Goal: Task Accomplishment & Management: Manage account settings

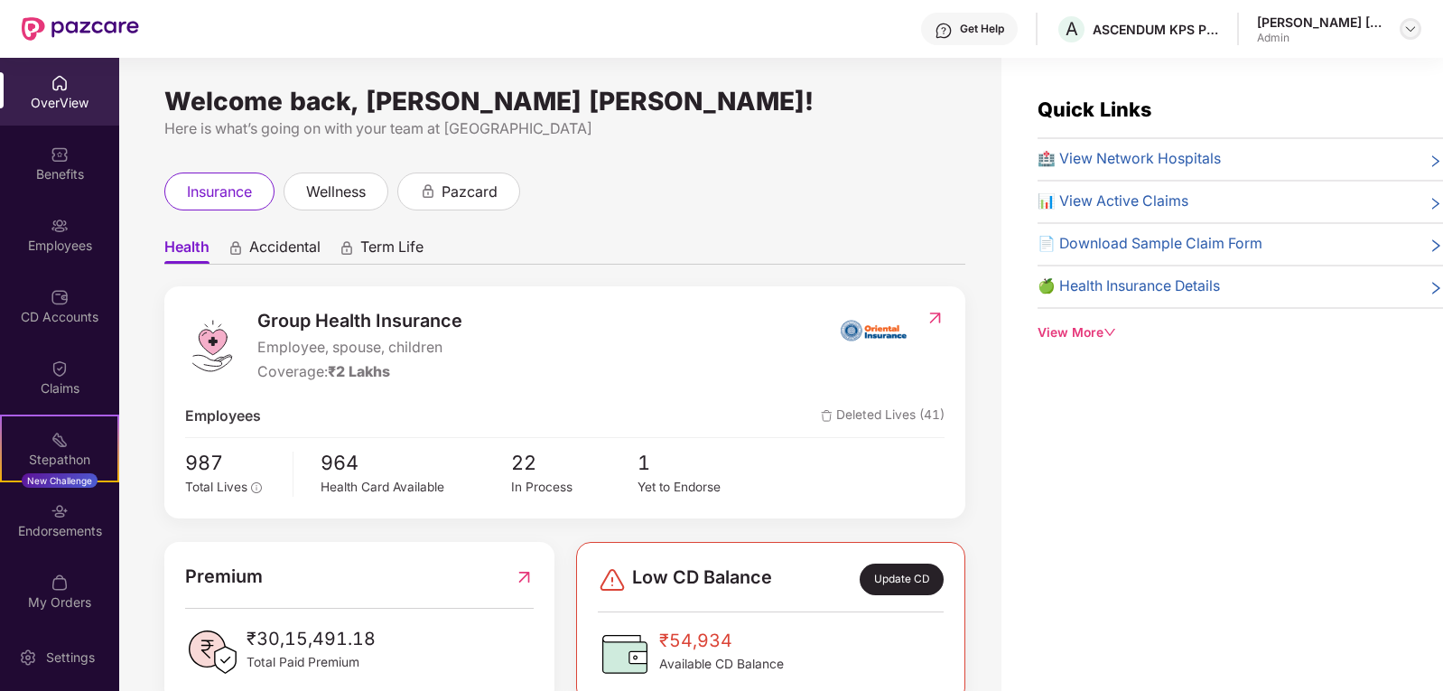
click at [1408, 23] on img at bounding box center [1410, 29] width 14 height 14
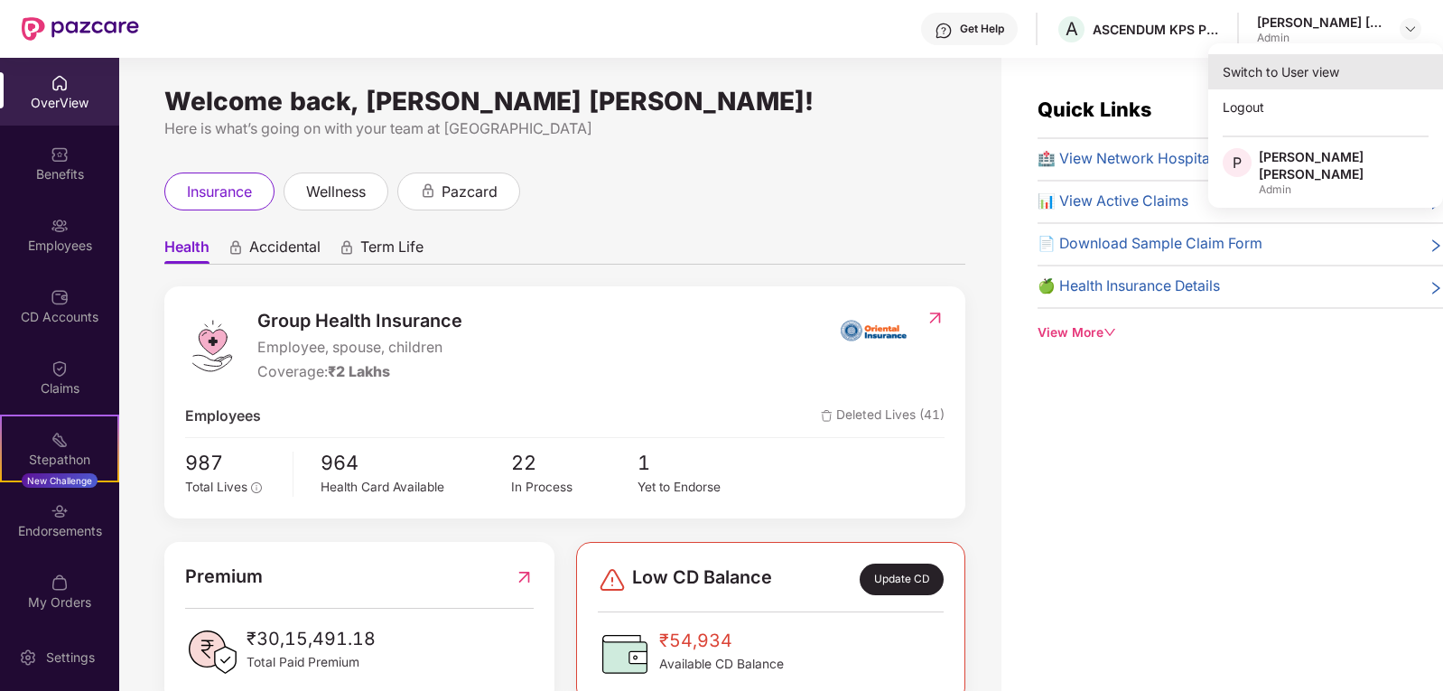
click at [1277, 70] on div "Switch to User view" at bounding box center [1325, 71] width 235 height 35
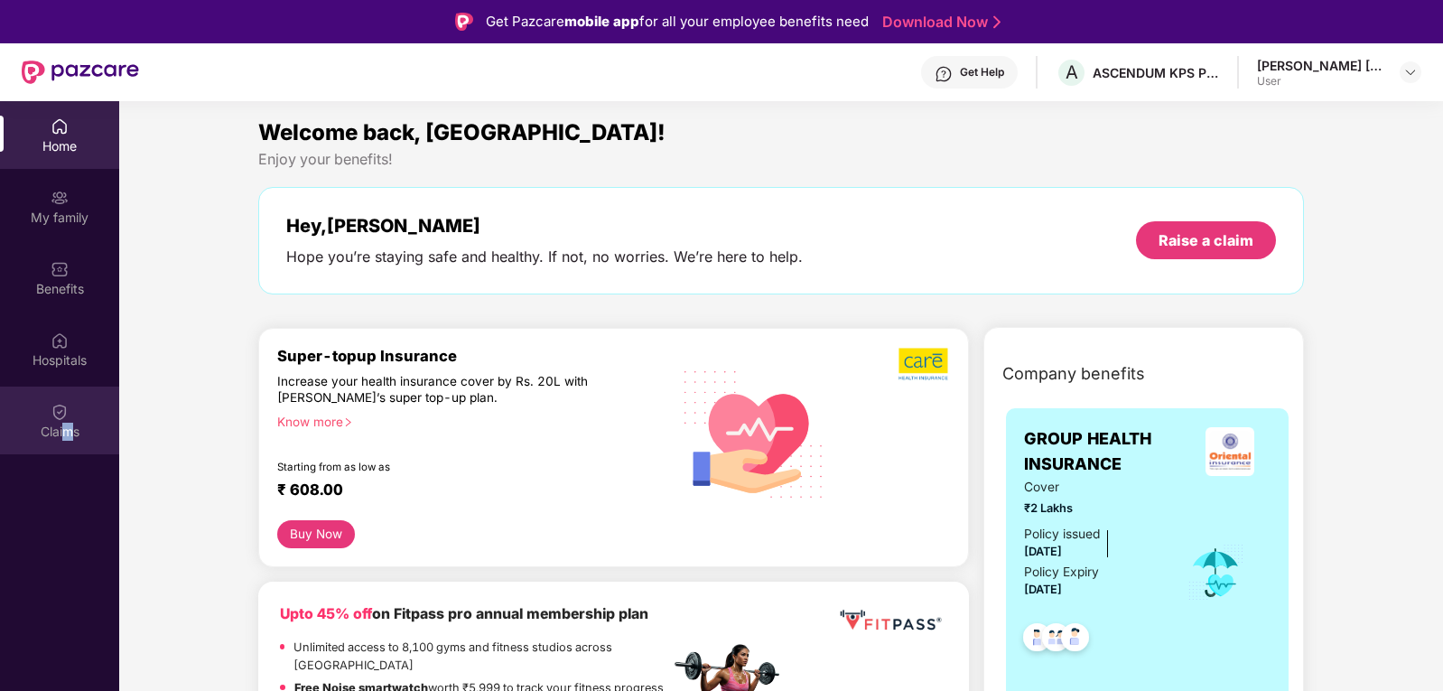
click at [68, 424] on div "Claims" at bounding box center [59, 432] width 119 height 18
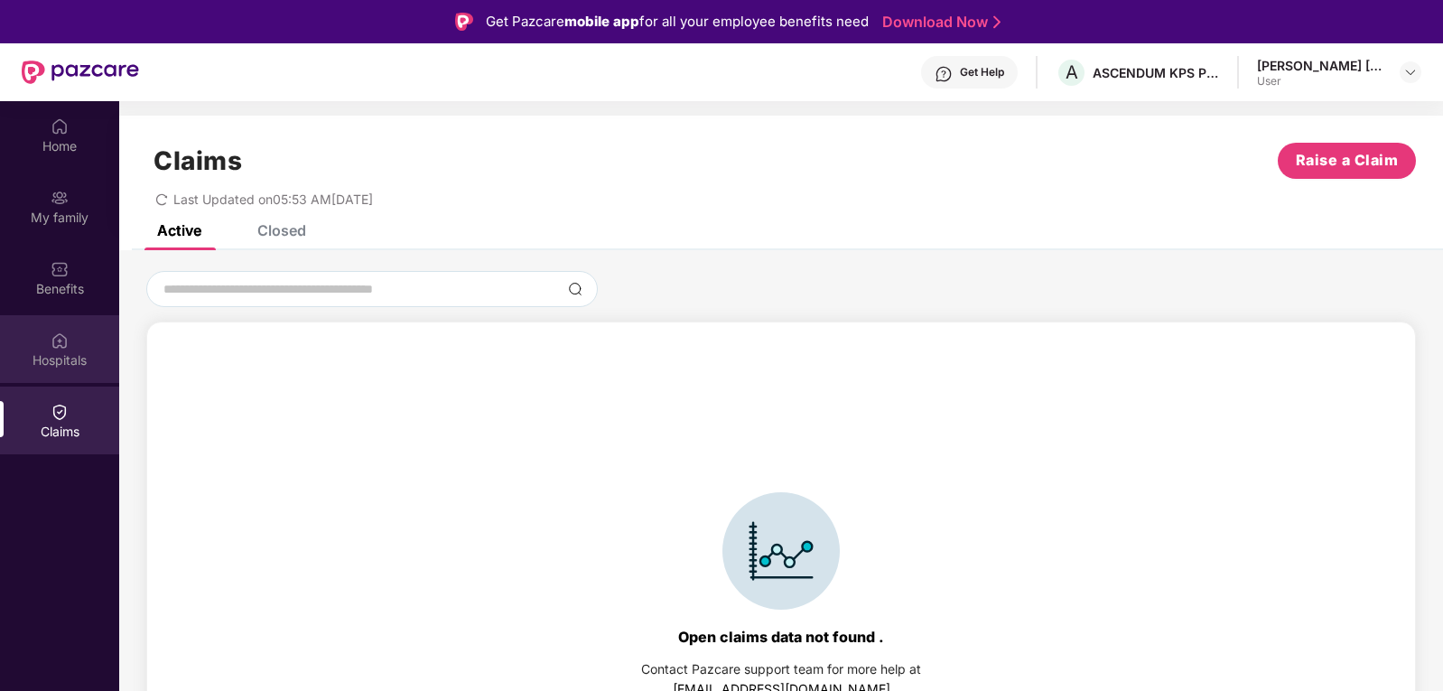
click at [61, 342] on img at bounding box center [60, 340] width 18 height 18
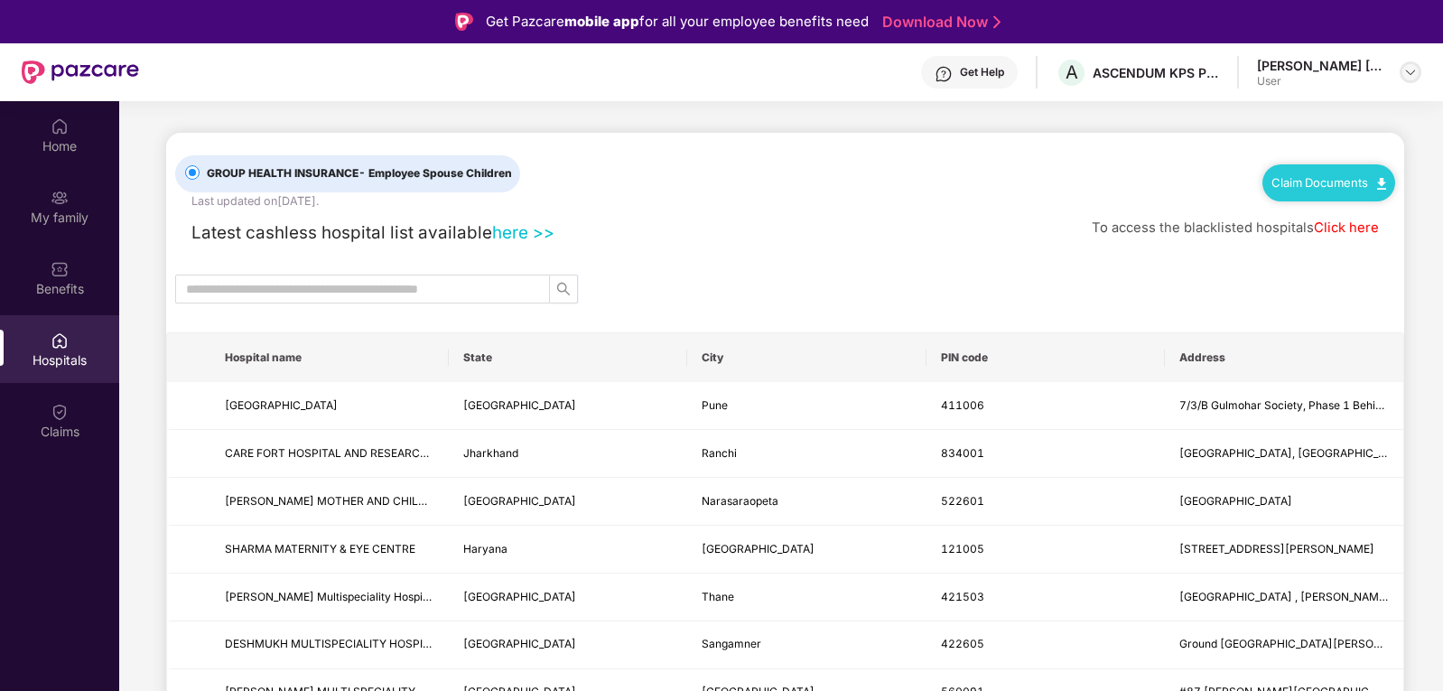
click at [1413, 73] on img at bounding box center [1410, 72] width 14 height 14
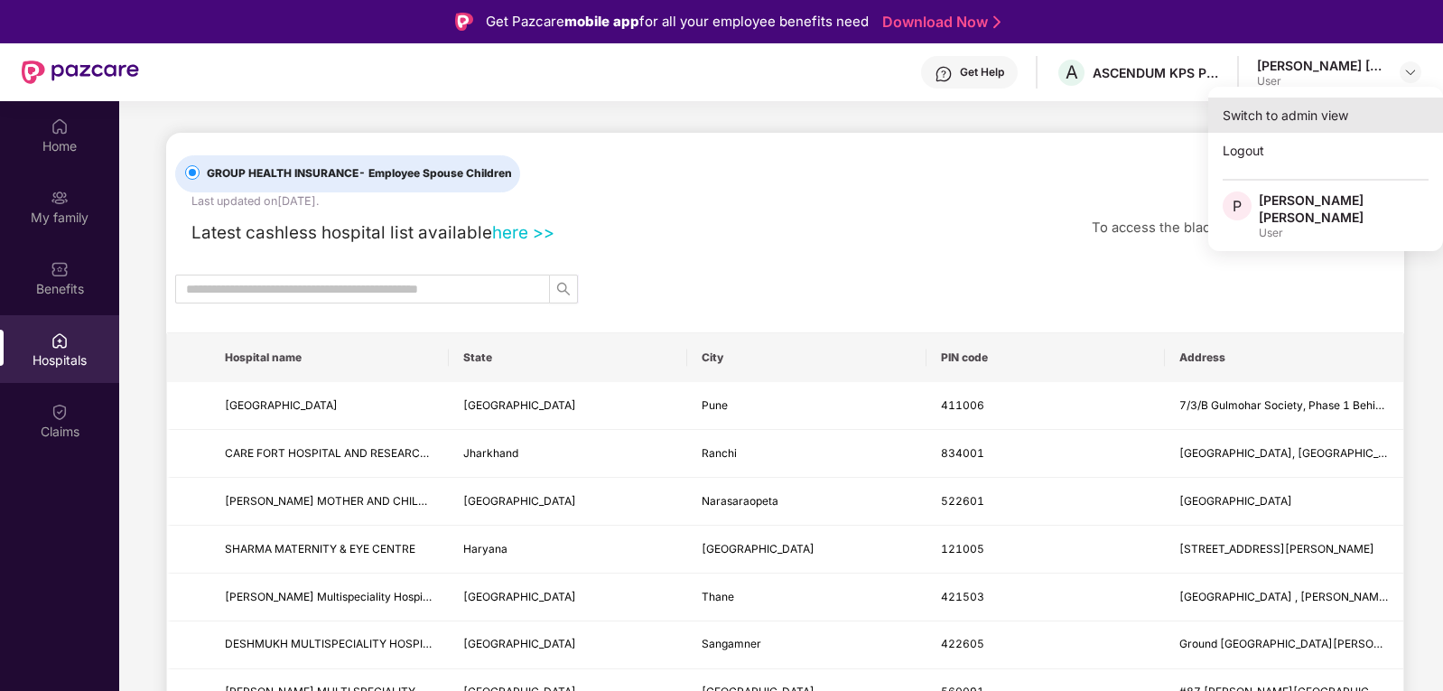
click at [1295, 113] on div "Switch to admin view" at bounding box center [1325, 115] width 235 height 35
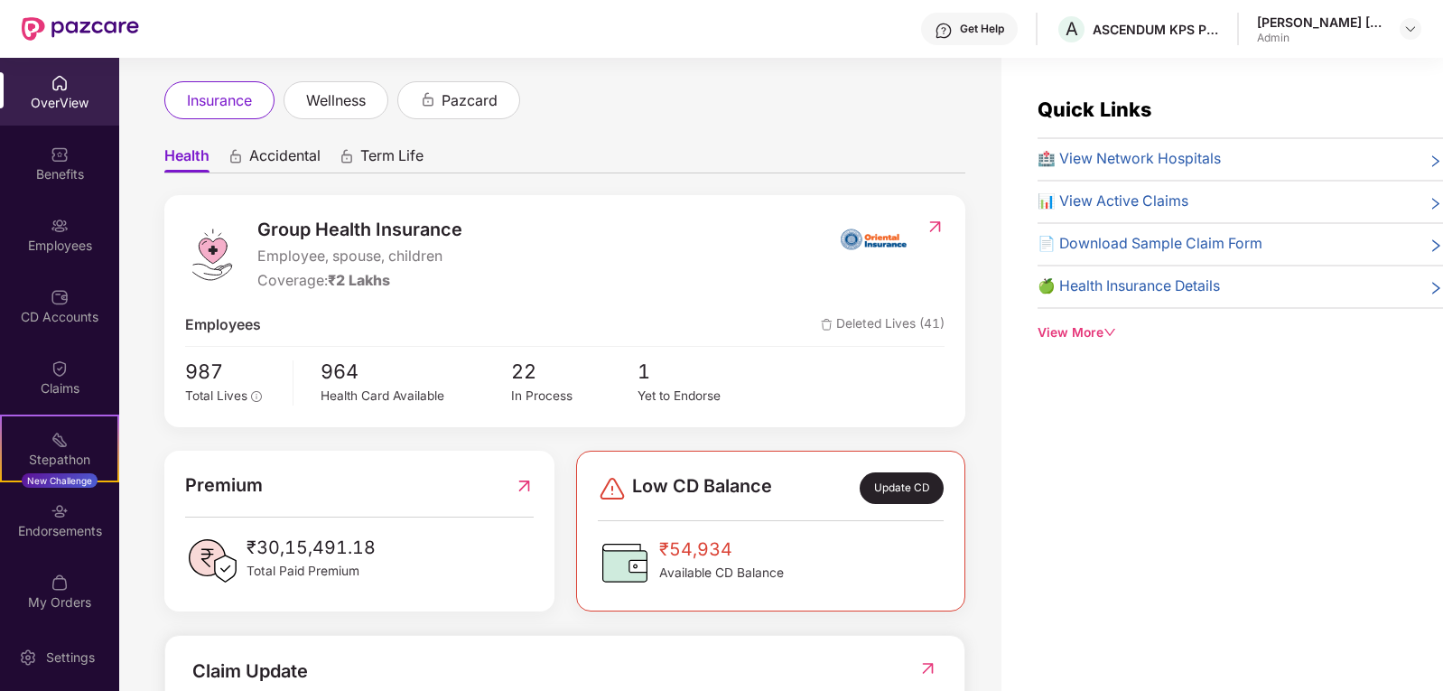
scroll to position [271, 0]
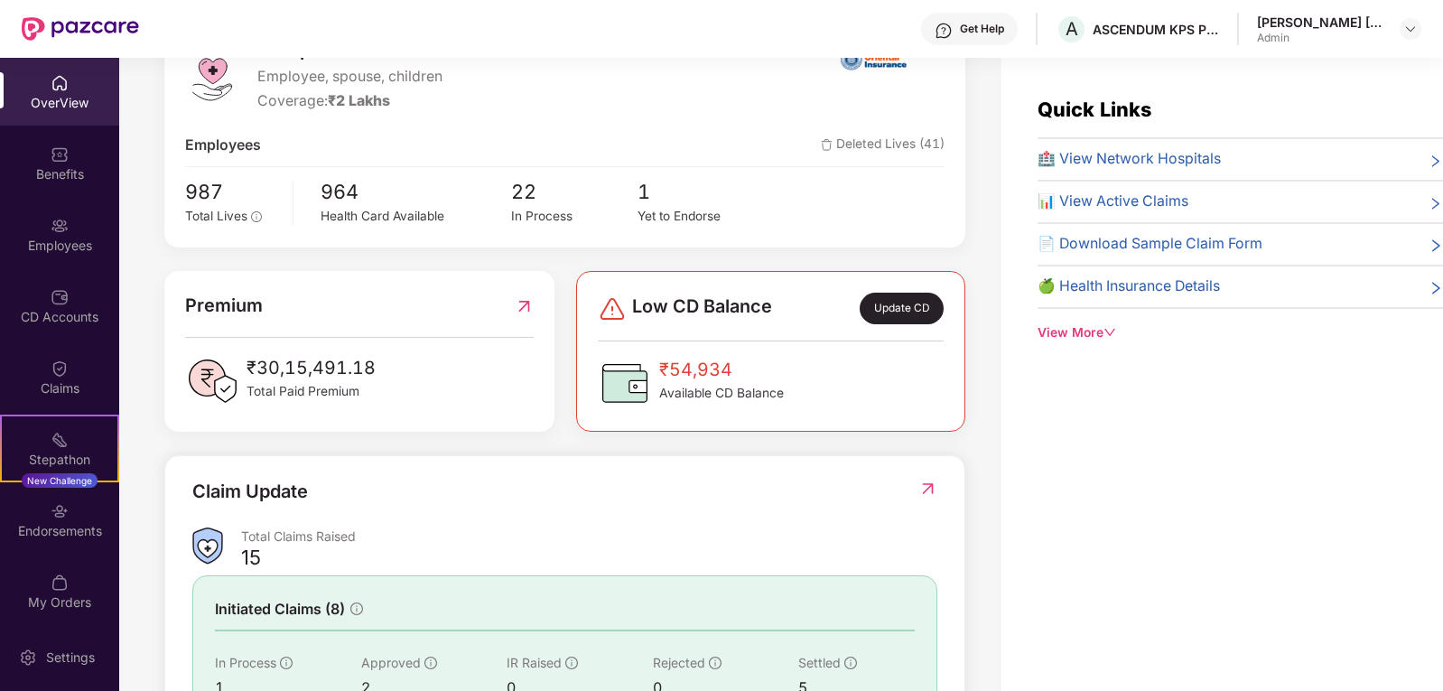
click at [1430, 202] on icon "right" at bounding box center [1436, 204] width 14 height 14
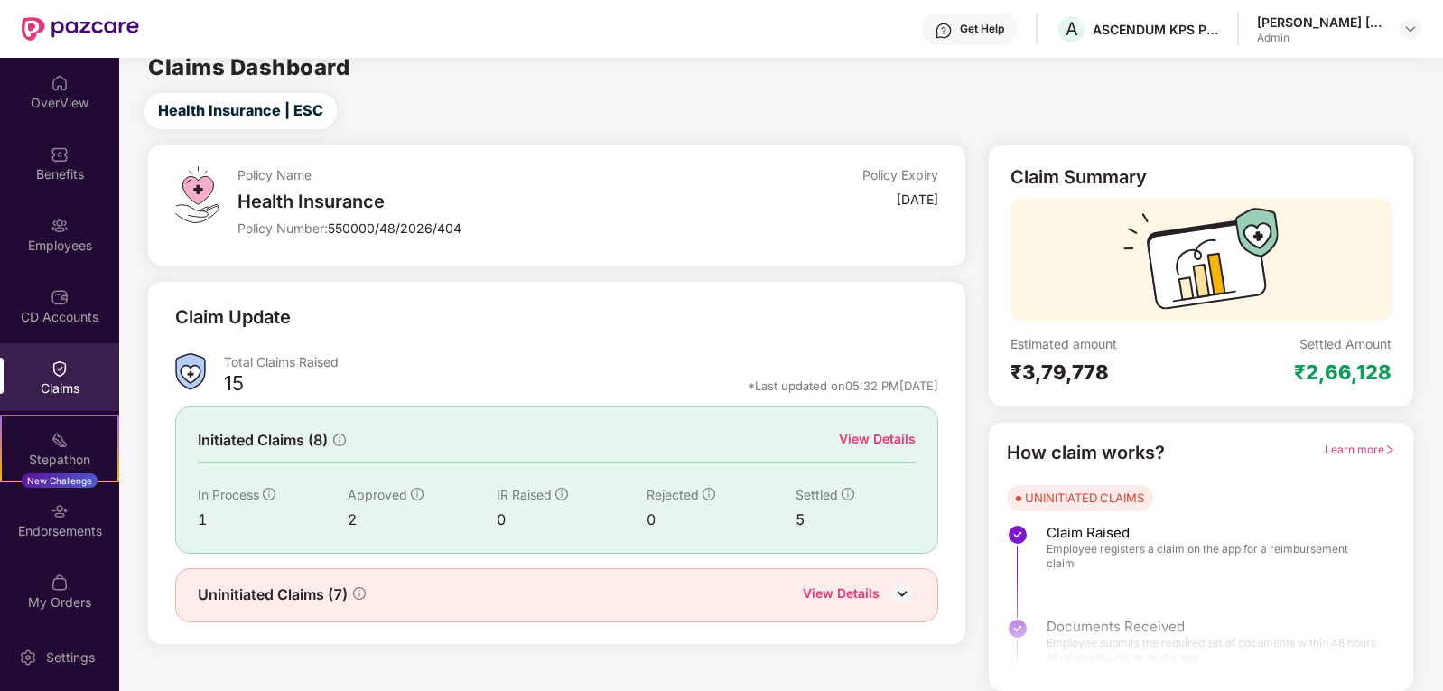
scroll to position [16, 0]
click at [880, 594] on div "View Details" at bounding box center [859, 593] width 113 height 23
click at [905, 595] on img at bounding box center [902, 592] width 27 height 27
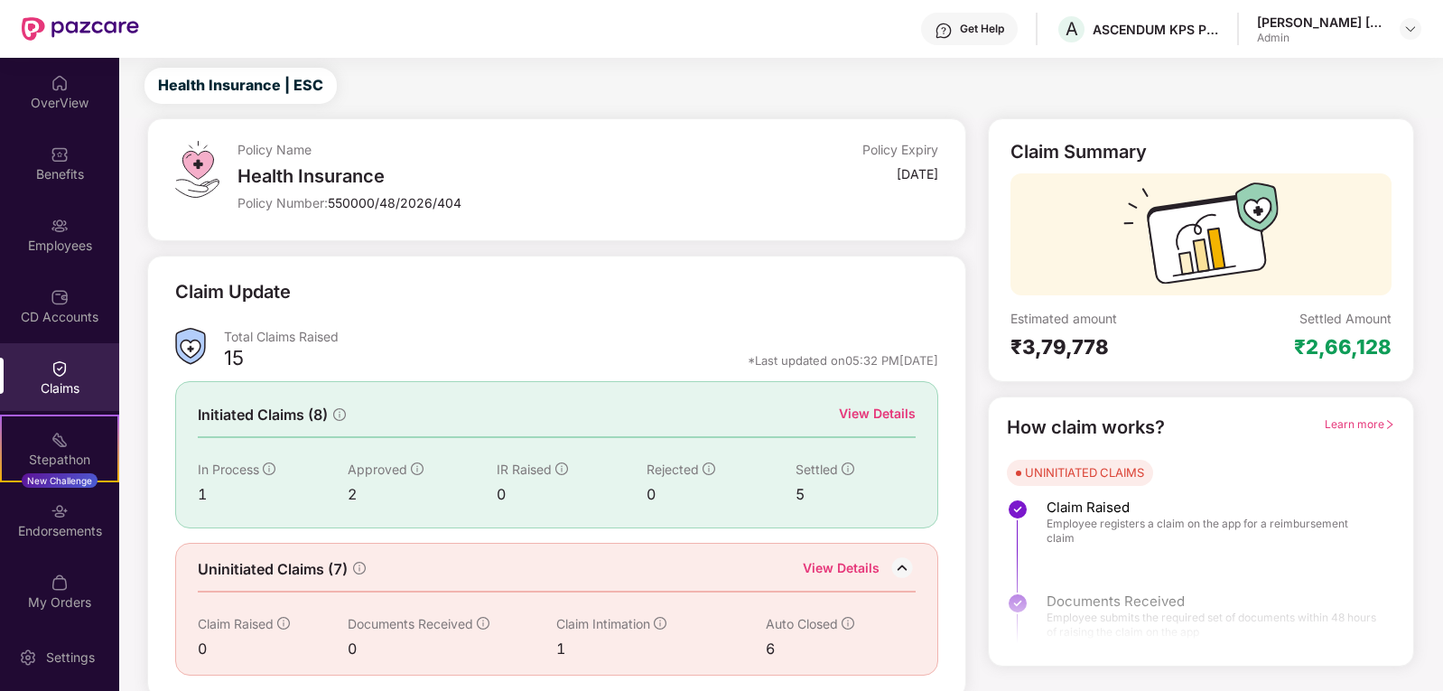
scroll to position [48, 0]
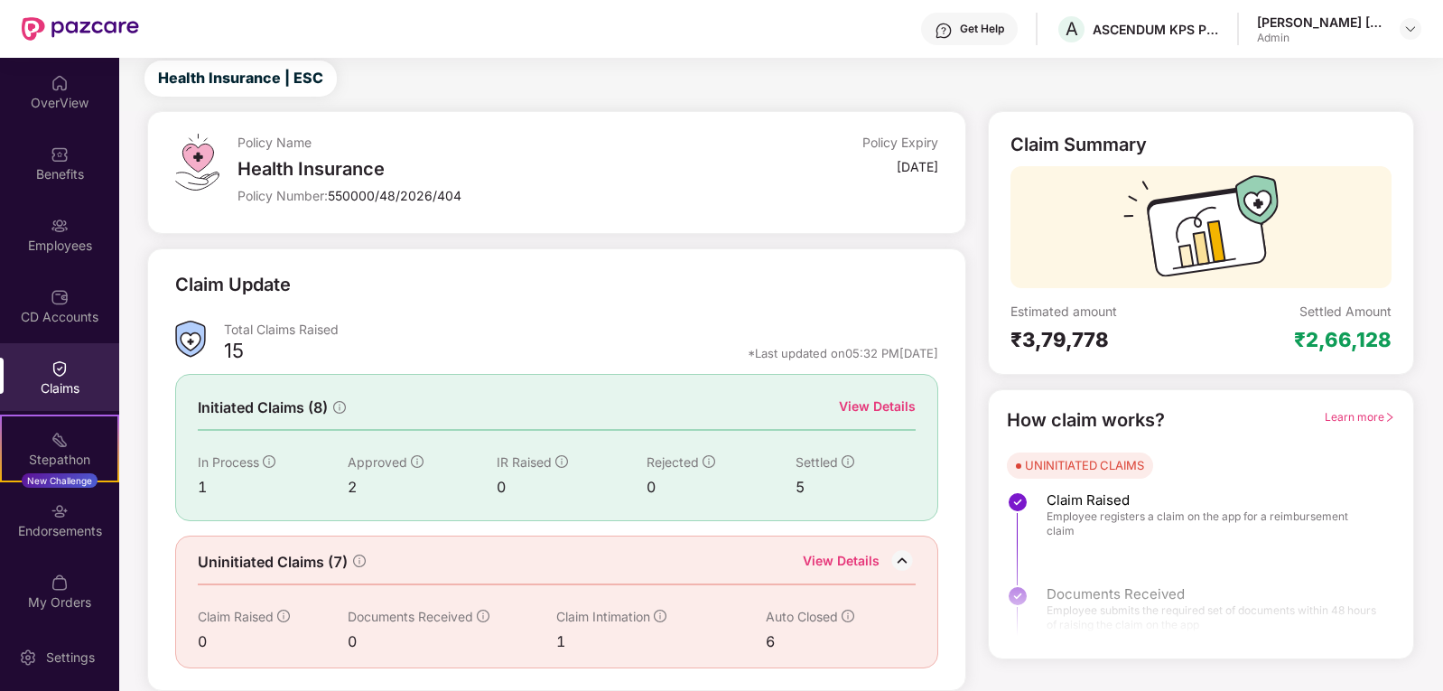
click at [823, 559] on div "View Details" at bounding box center [841, 562] width 77 height 23
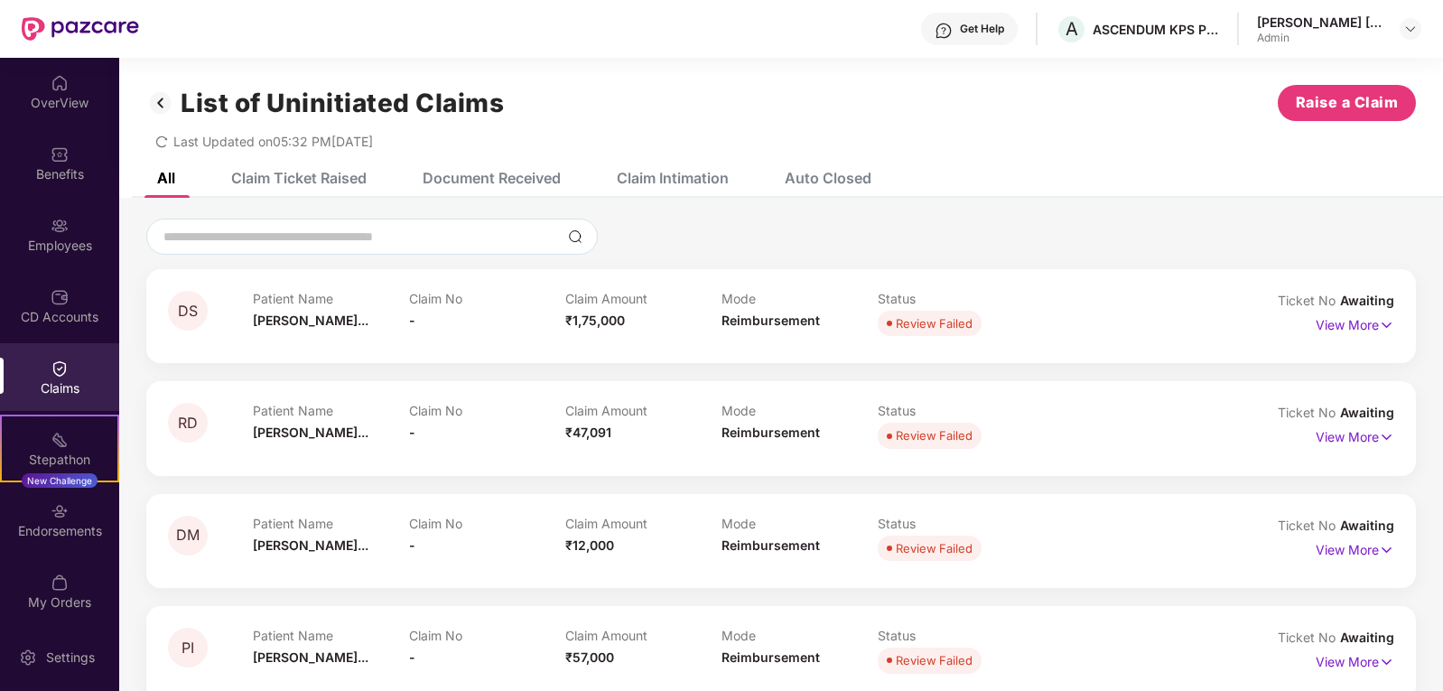
click at [655, 182] on div "Claim Intimation" at bounding box center [673, 178] width 112 height 18
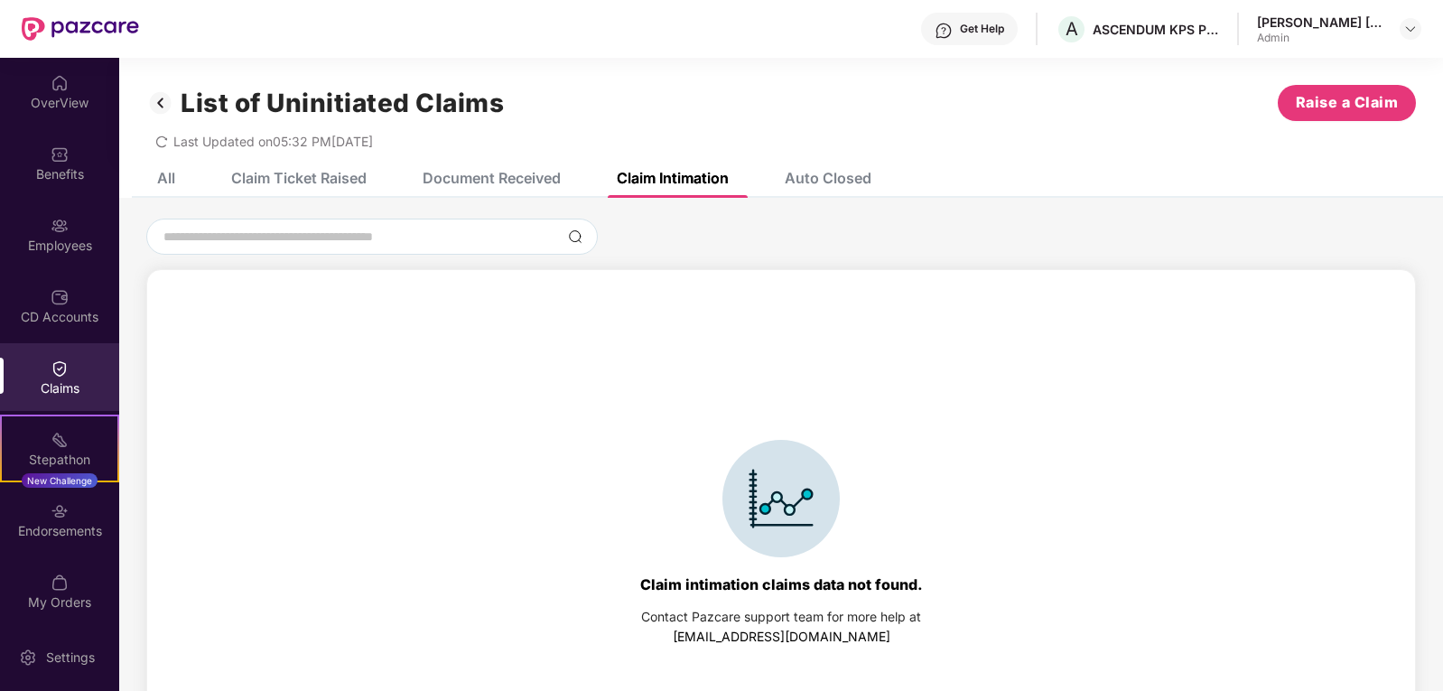
click at [504, 181] on div "Document Received" at bounding box center [492, 178] width 138 height 18
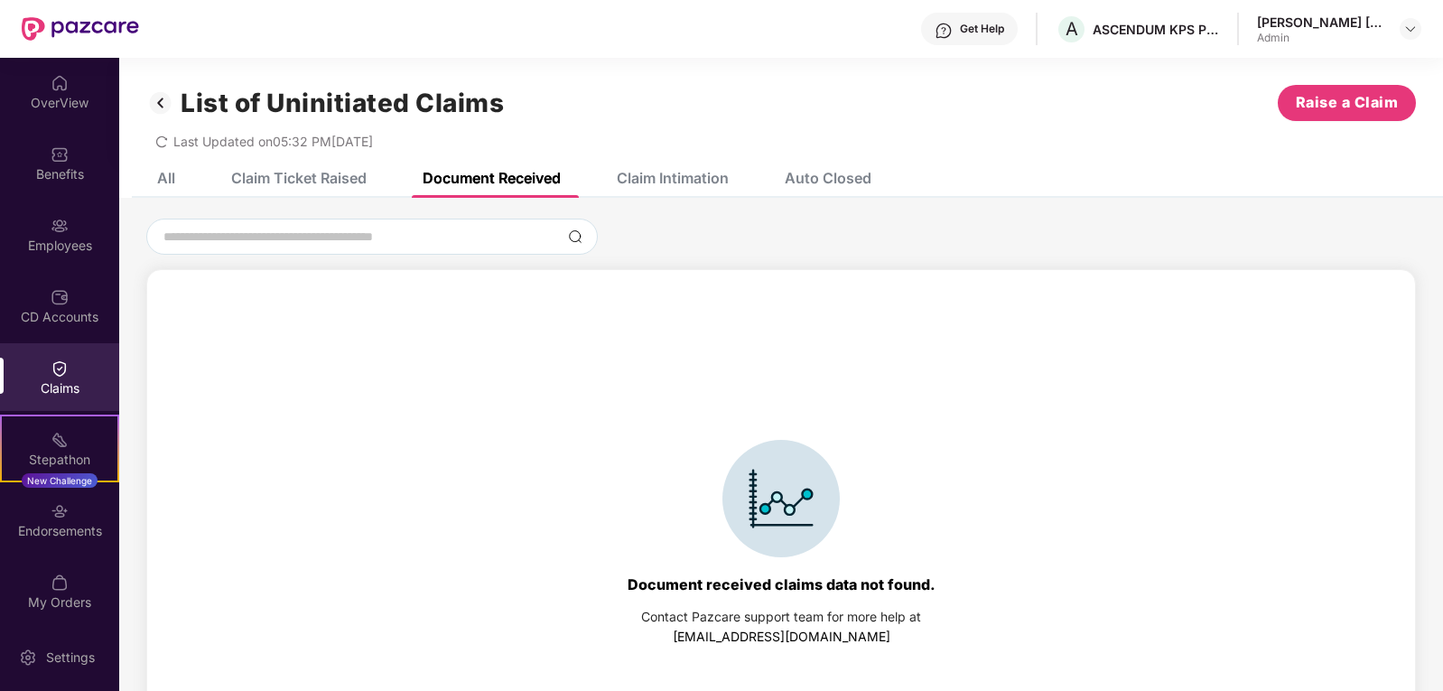
click at [314, 179] on div "Claim Ticket Raised" at bounding box center [298, 178] width 135 height 18
click at [165, 168] on div "All" at bounding box center [152, 178] width 45 height 40
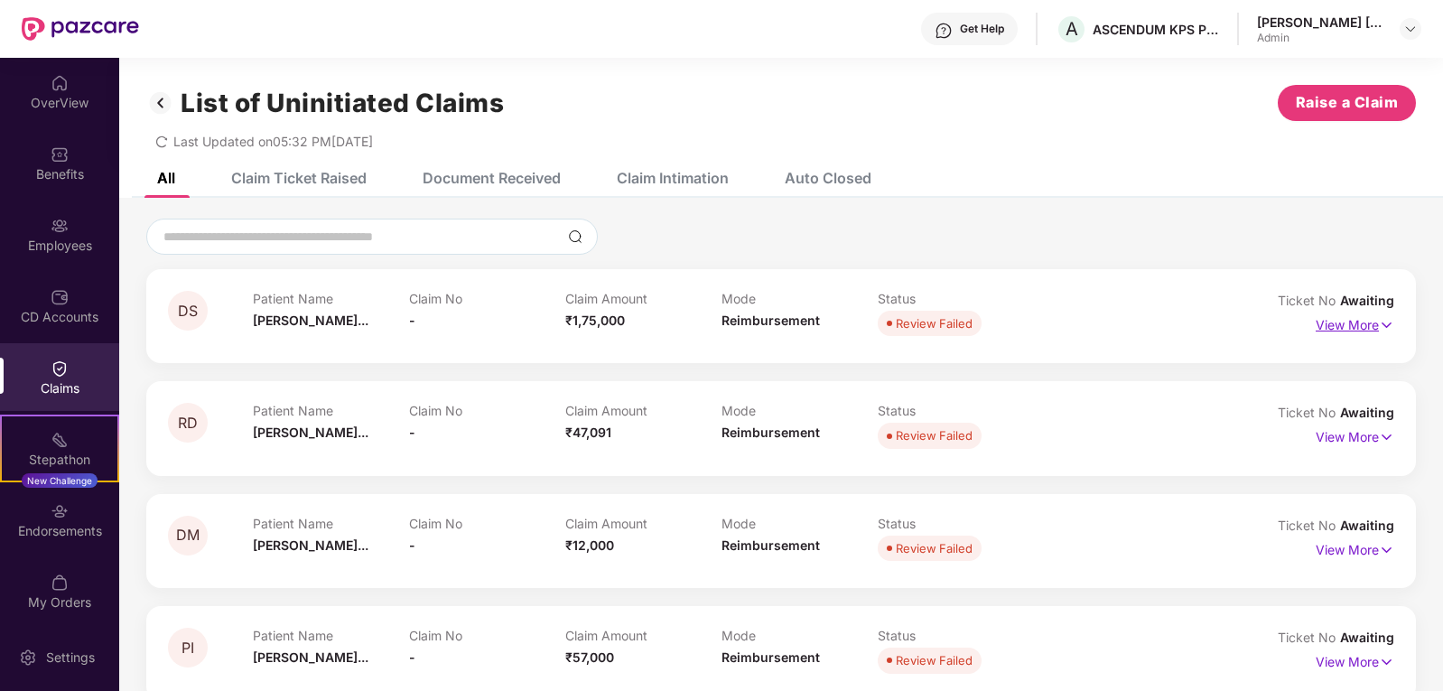
click at [1381, 323] on img at bounding box center [1386, 325] width 15 height 20
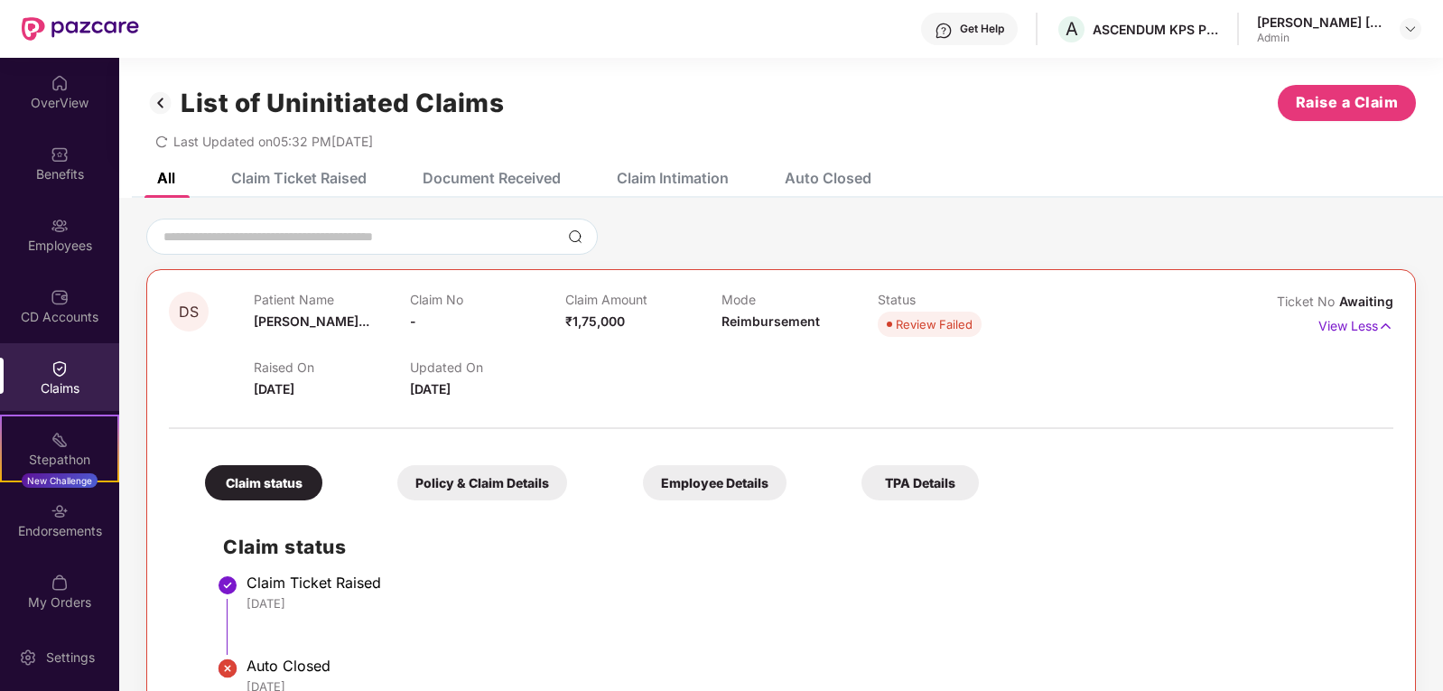
click at [862, 486] on div "TPA Details" at bounding box center [920, 482] width 117 height 35
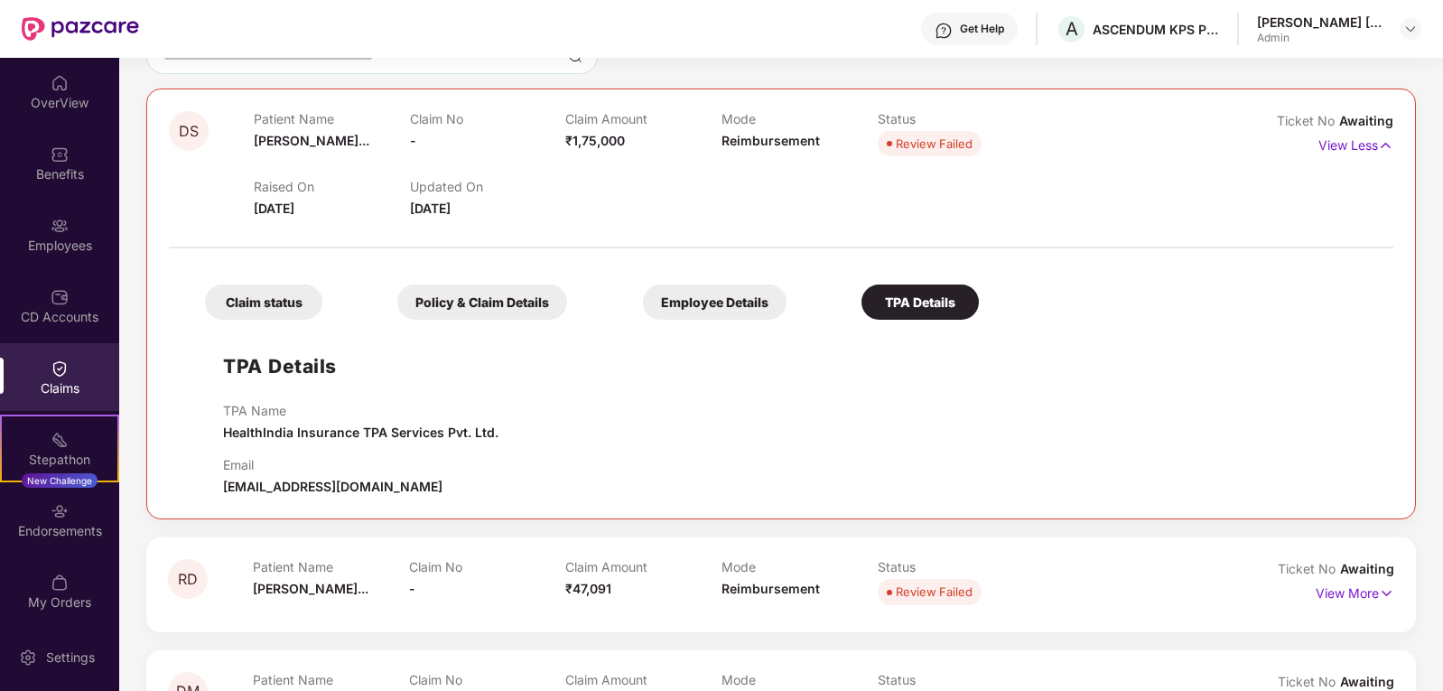
scroll to position [90, 0]
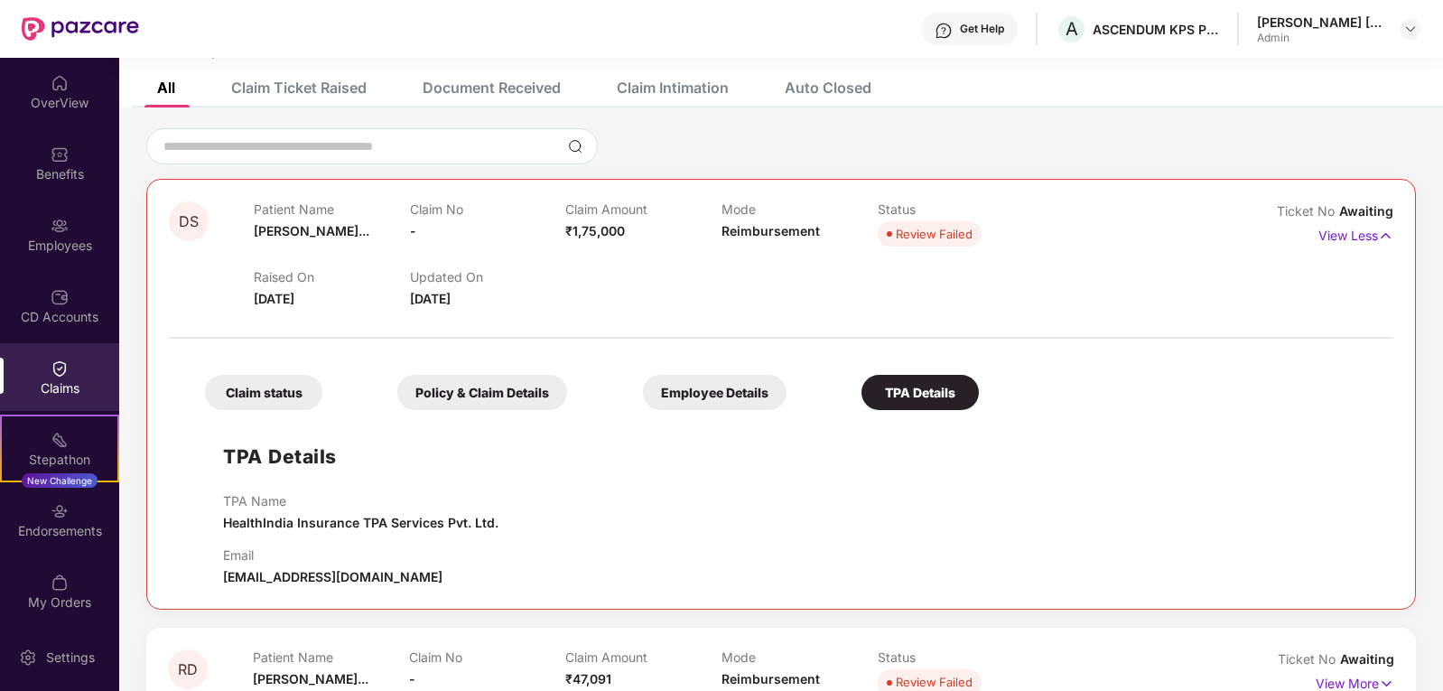
click at [643, 396] on div "Employee Details" at bounding box center [715, 392] width 144 height 35
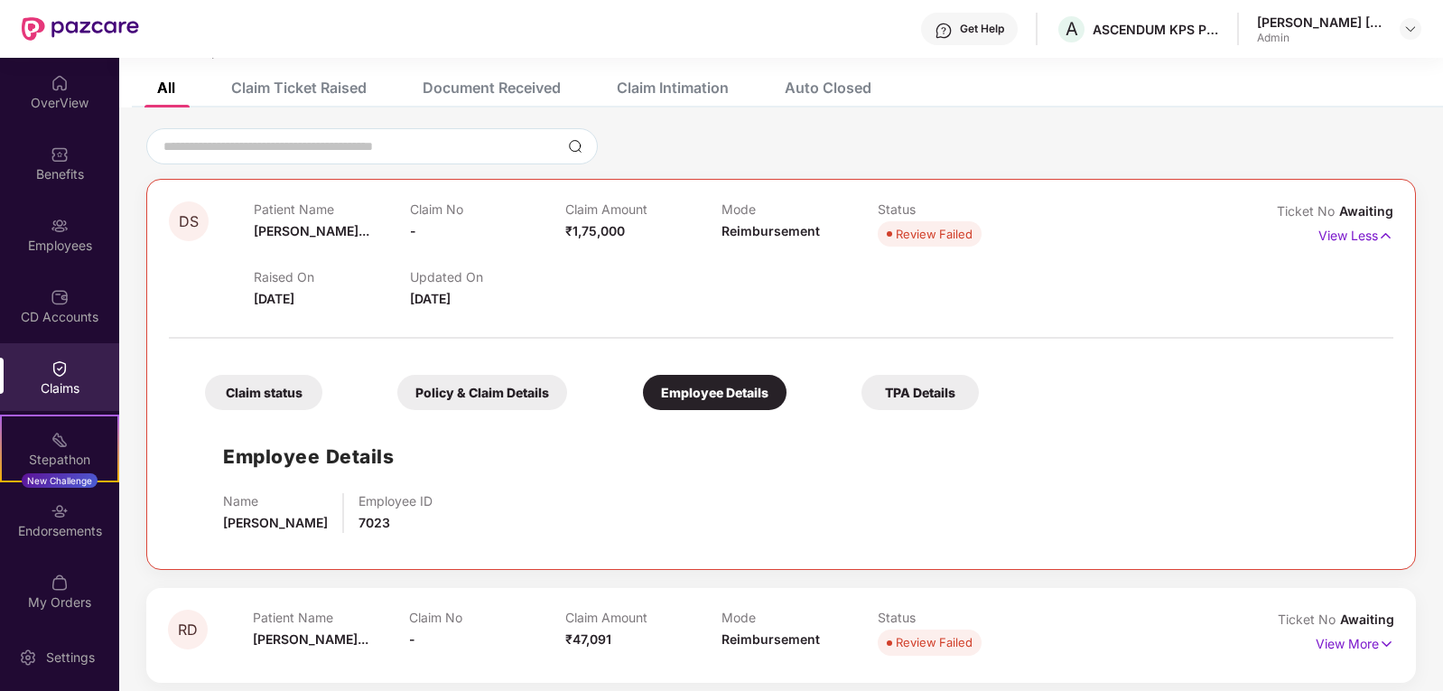
click at [862, 387] on div "TPA Details" at bounding box center [920, 392] width 117 height 35
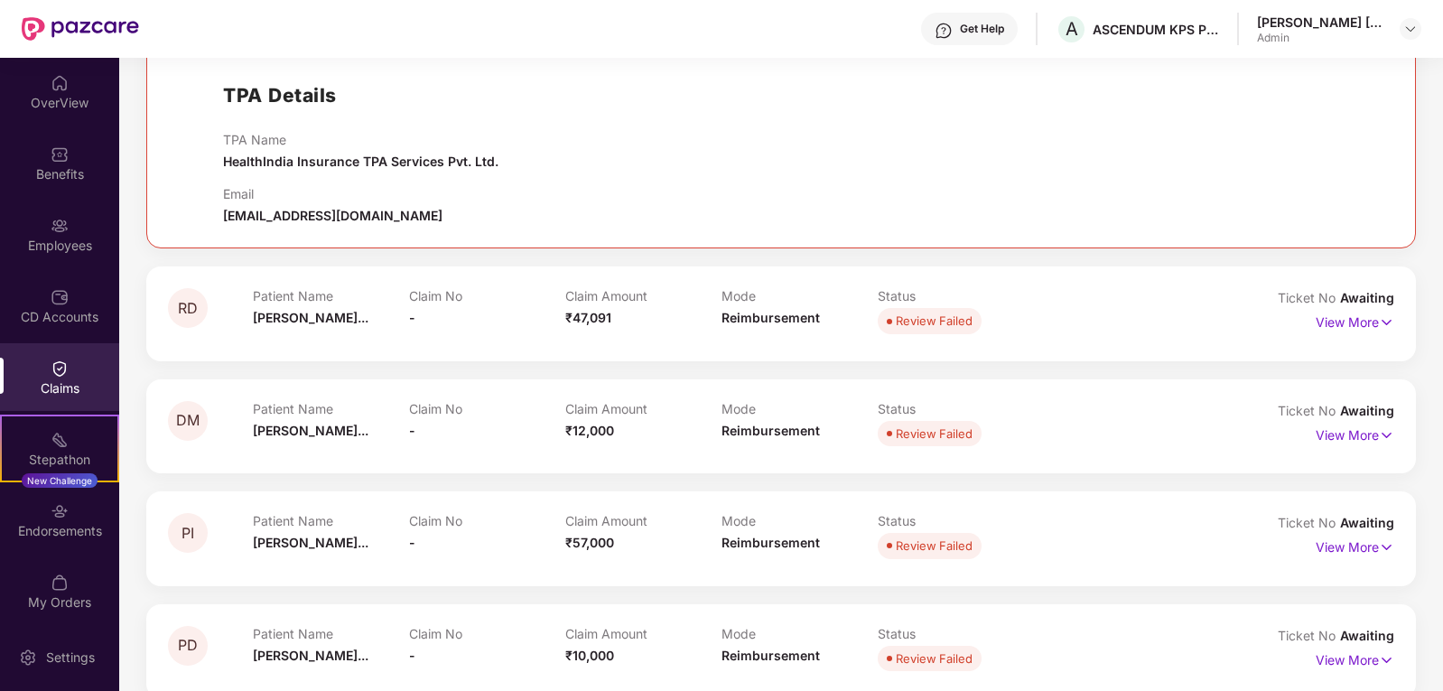
scroll to position [271, 0]
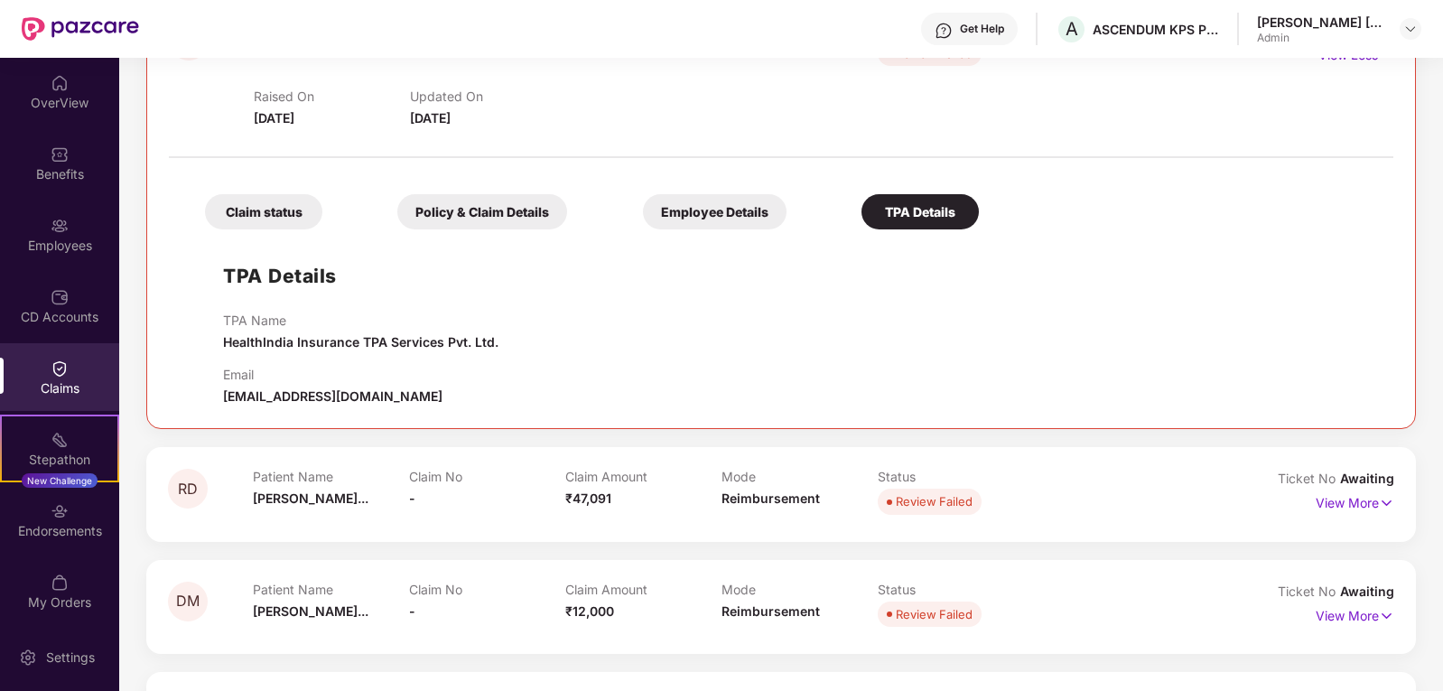
click at [424, 207] on div "Policy & Claim Details" at bounding box center [482, 211] width 170 height 35
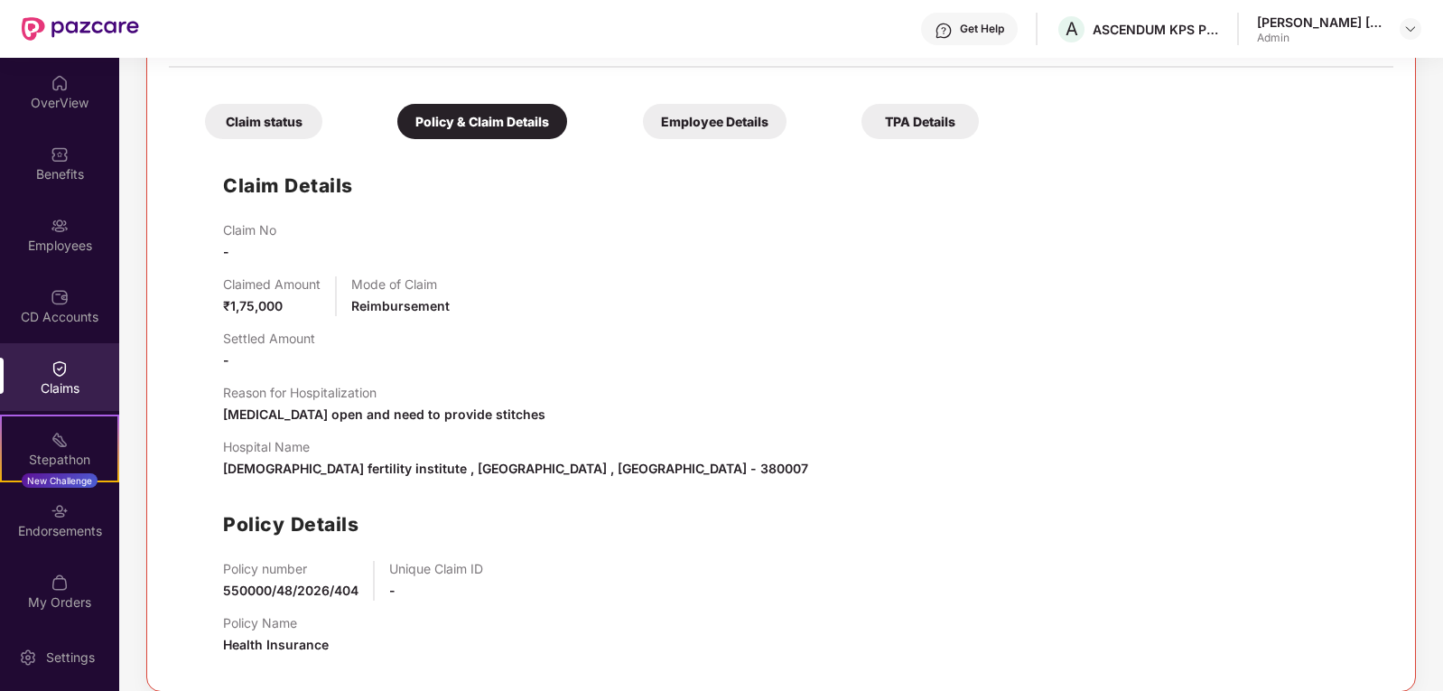
scroll to position [181, 0]
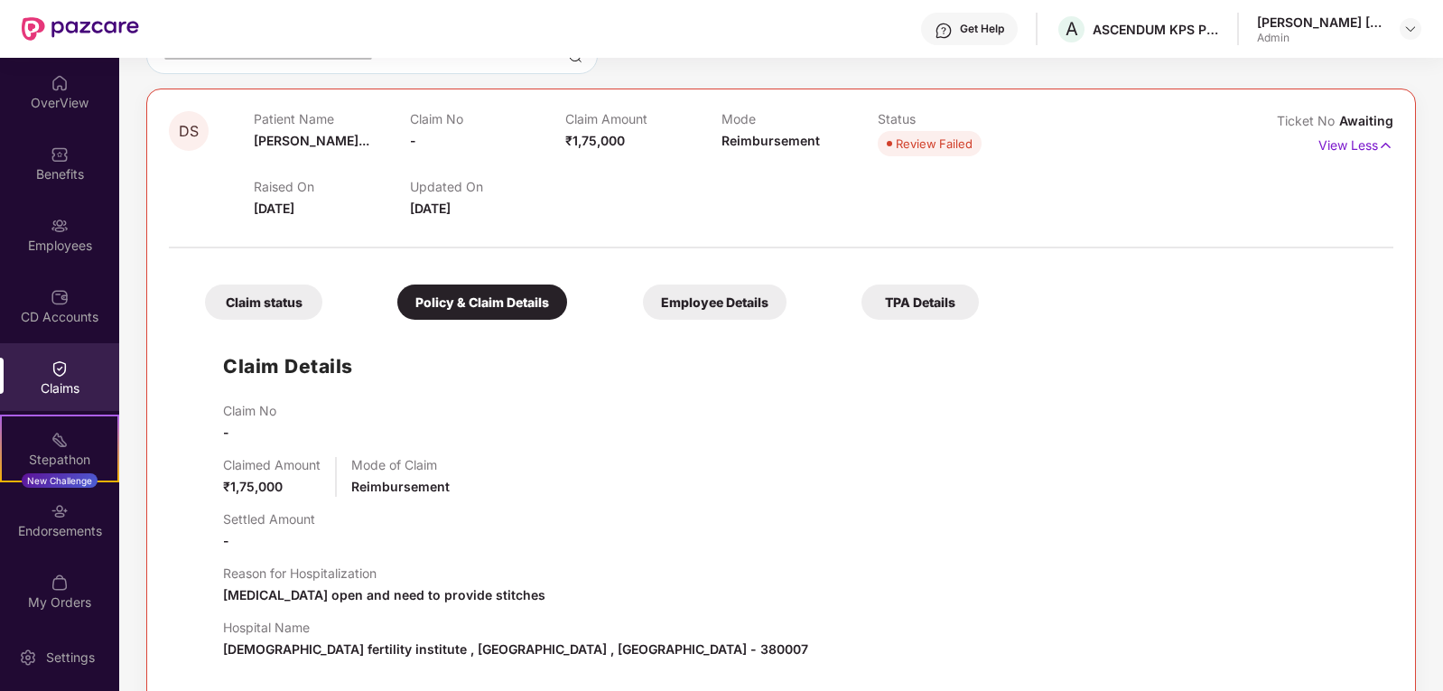
click at [285, 296] on div "Claim status" at bounding box center [263, 301] width 117 height 35
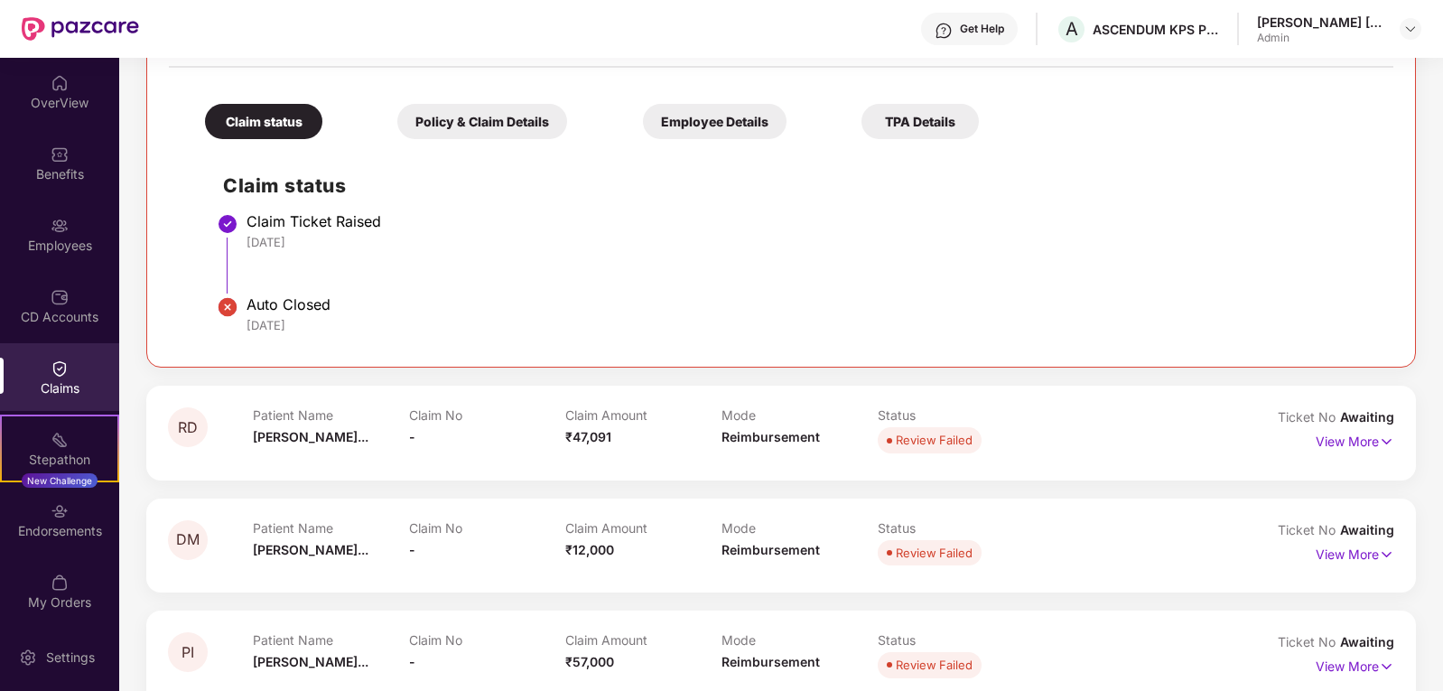
scroll to position [0, 0]
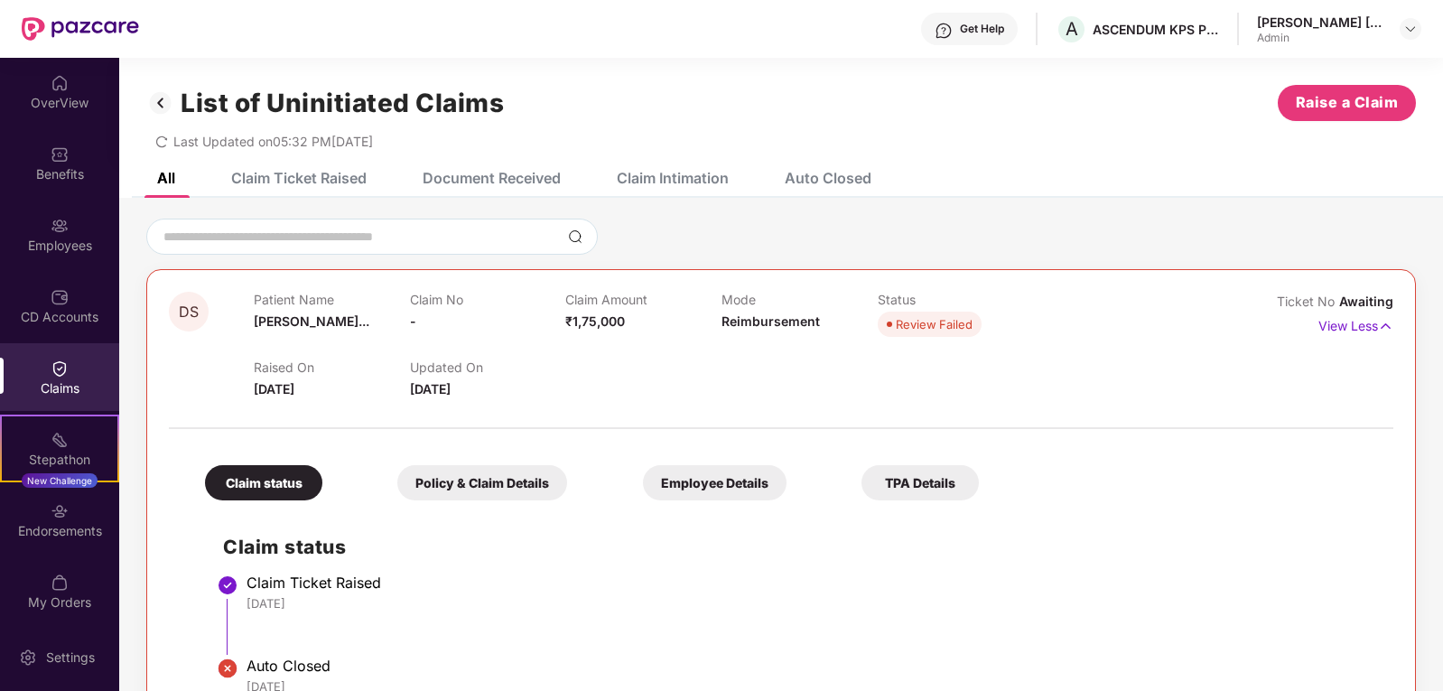
click at [252, 176] on div "Claim Ticket Raised" at bounding box center [298, 178] width 135 height 18
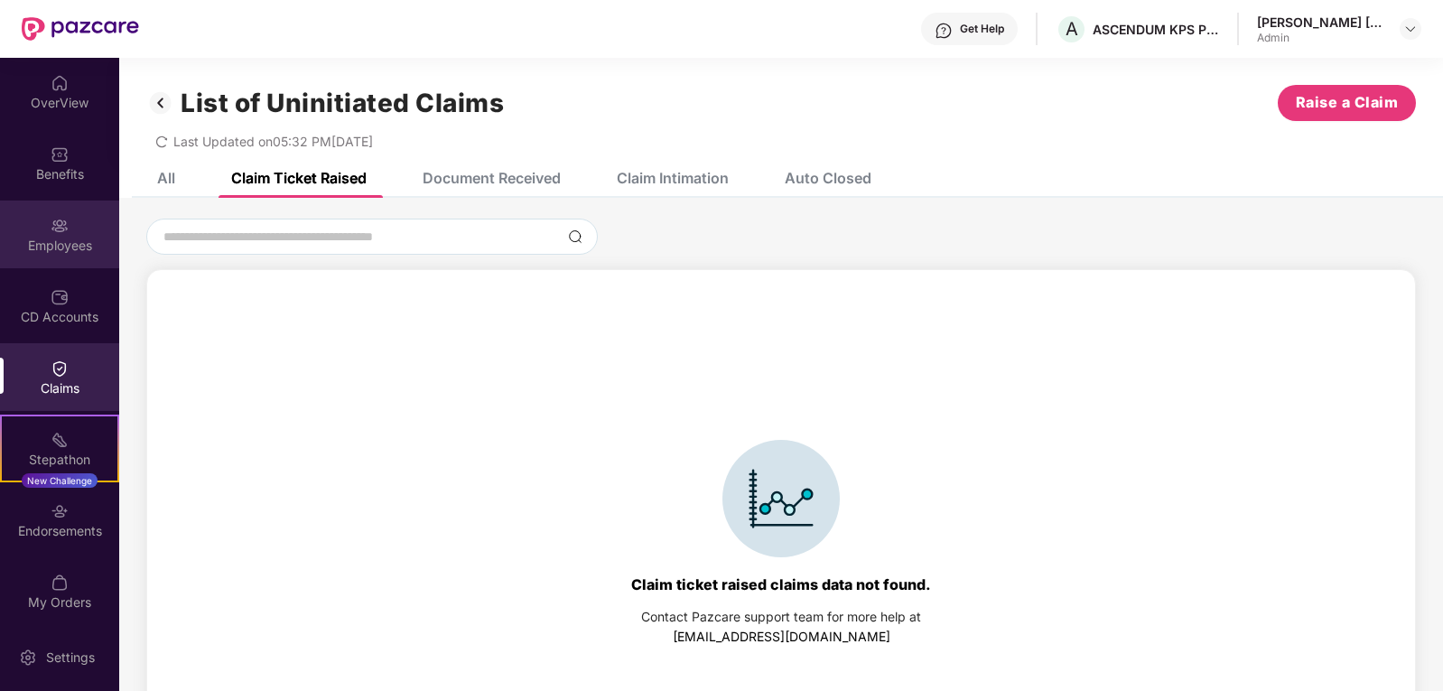
click at [84, 246] on div "Employees" at bounding box center [59, 246] width 119 height 18
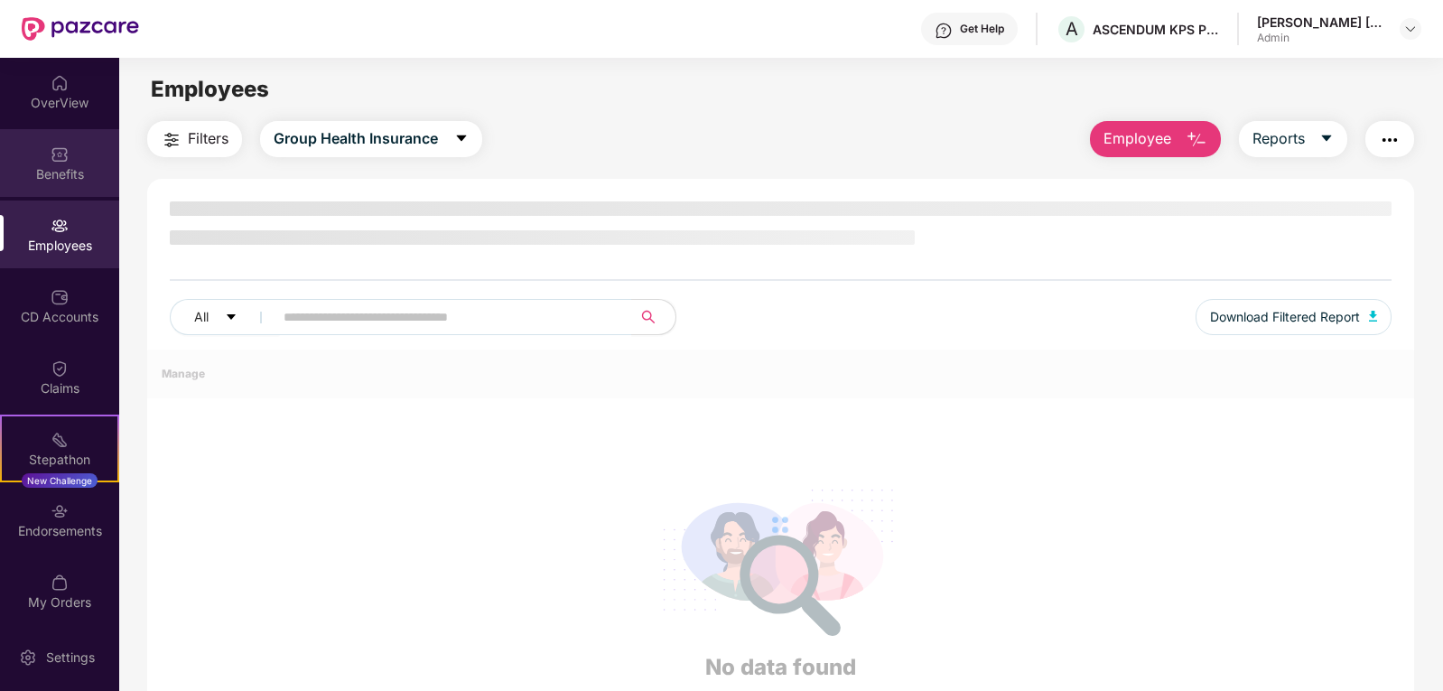
click at [59, 171] on div "Benefits" at bounding box center [59, 174] width 119 height 18
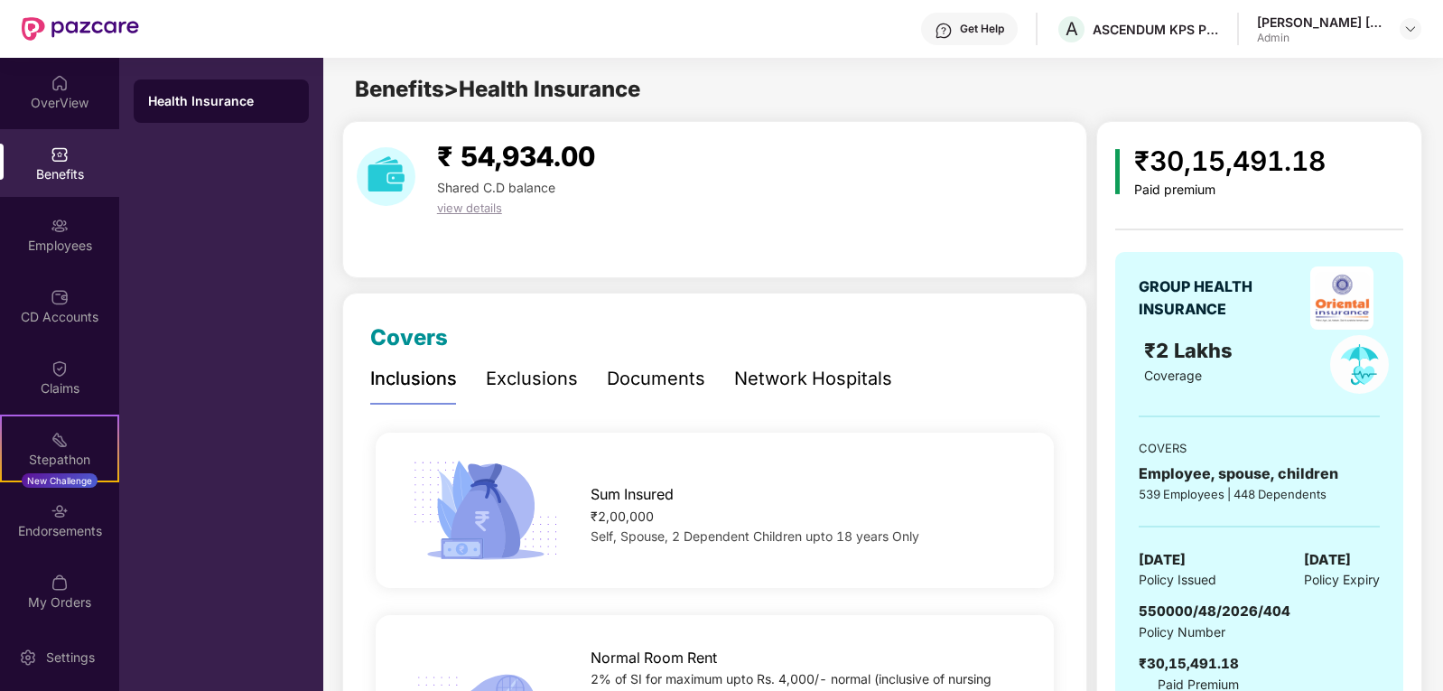
click at [661, 387] on div "Documents" at bounding box center [656, 379] width 98 height 28
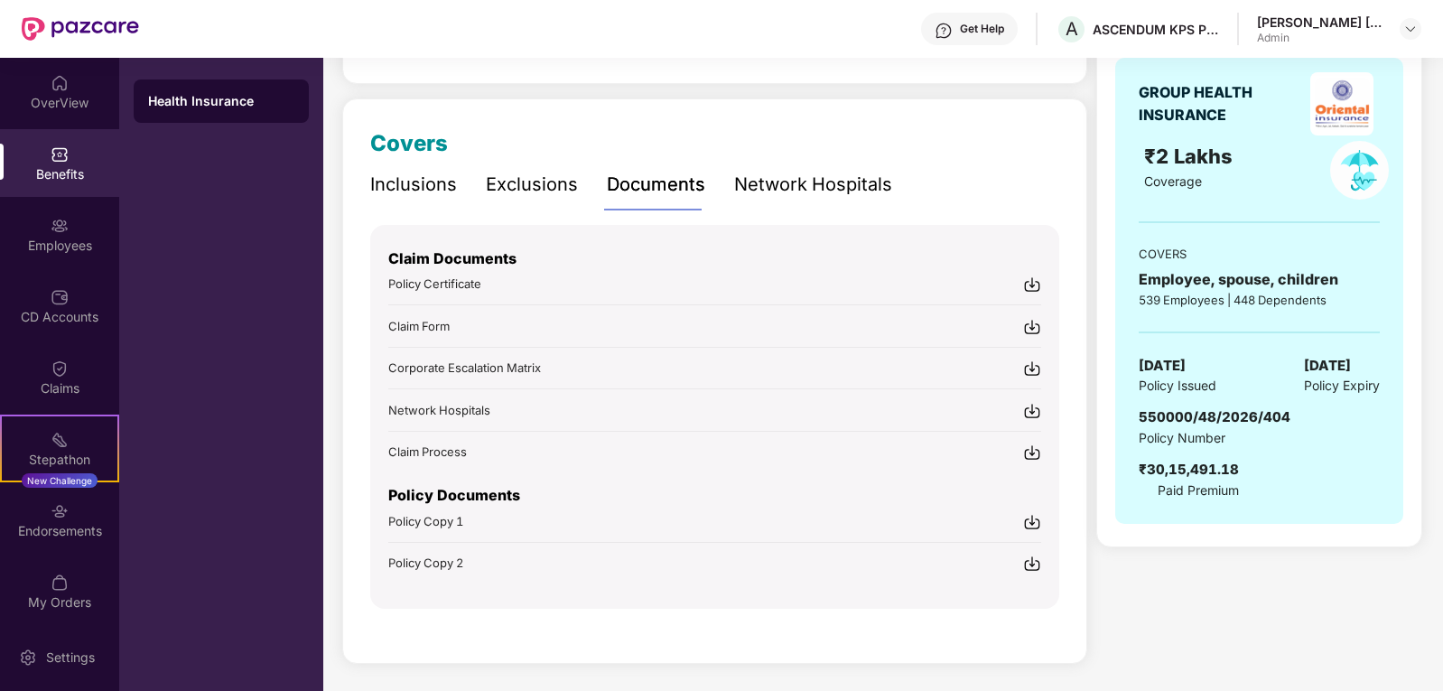
scroll to position [196, 0]
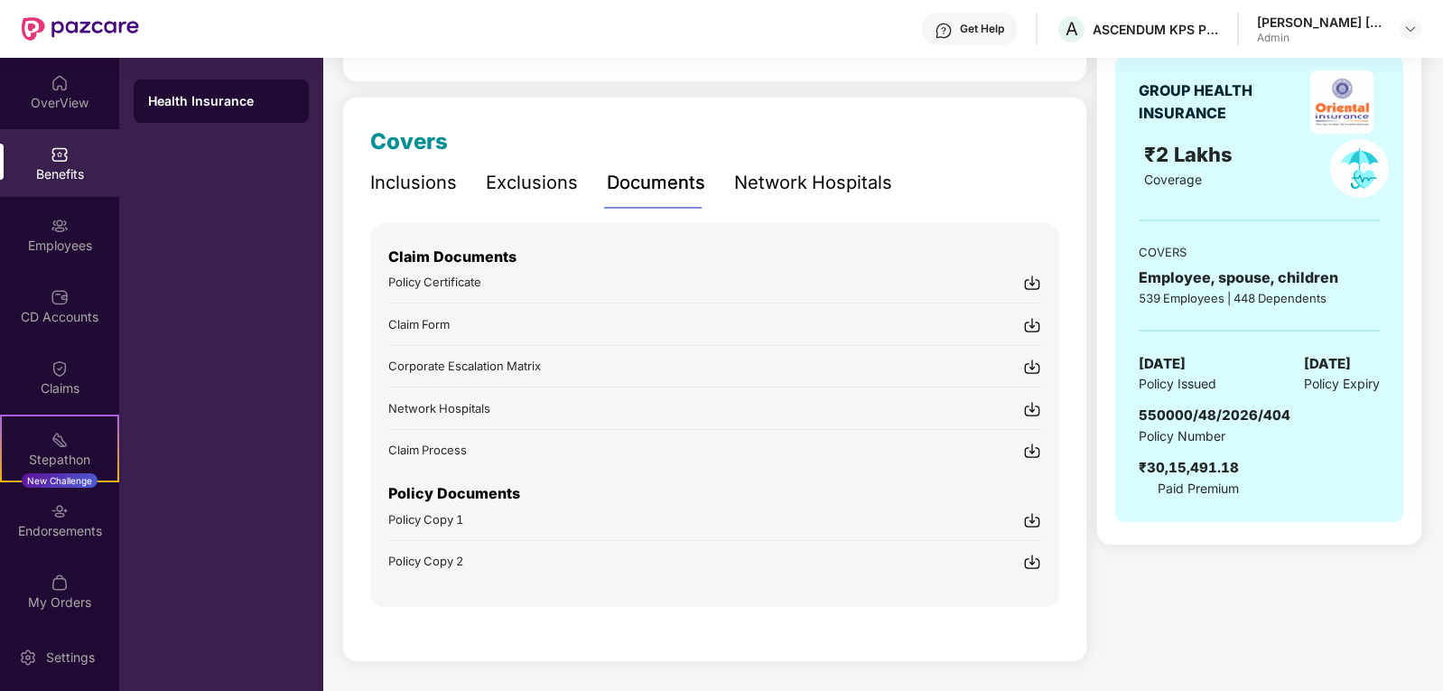
click at [1035, 452] on img at bounding box center [1032, 451] width 18 height 18
